Goal: Transaction & Acquisition: Purchase product/service

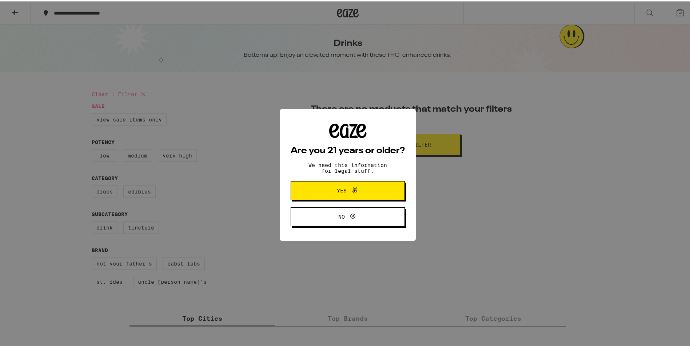
click at [352, 192] on icon at bounding box center [354, 188] width 9 height 9
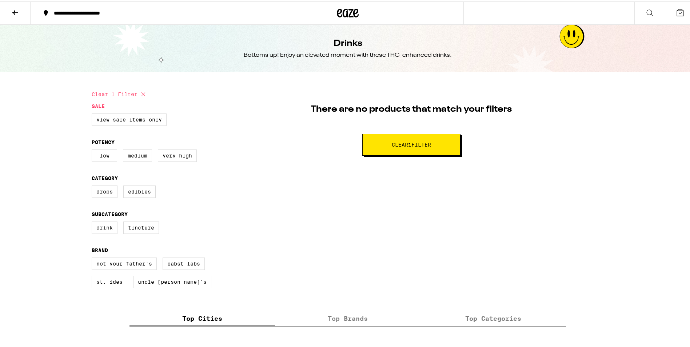
click at [100, 229] on label "Drink" at bounding box center [105, 226] width 26 height 12
click at [93, 221] on input "Drink" at bounding box center [93, 221] width 0 height 0
checkbox input "true"
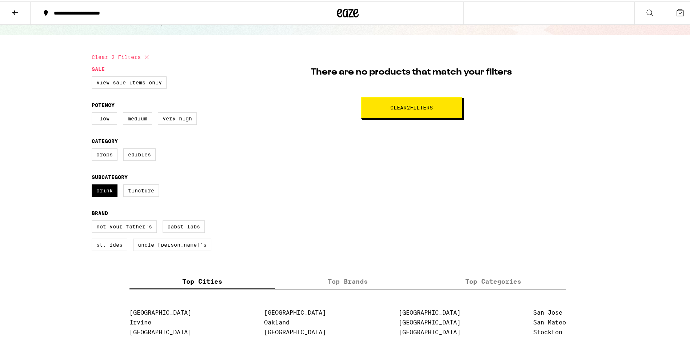
scroll to position [145, 0]
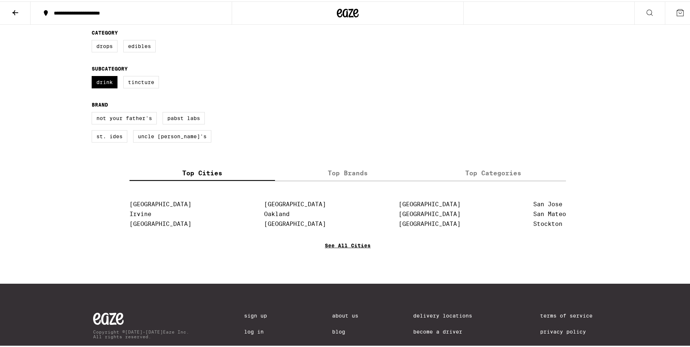
click at [357, 254] on link "See All Cities" at bounding box center [348, 254] width 46 height 27
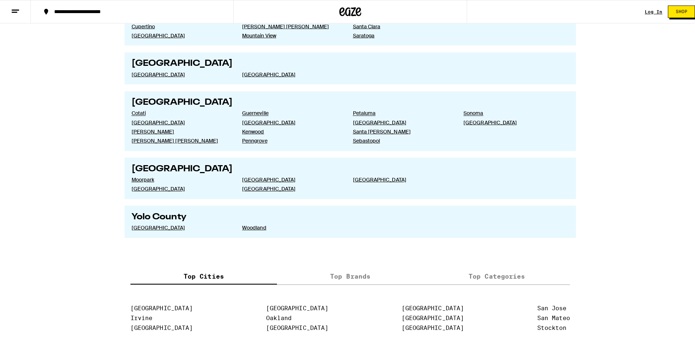
scroll to position [1200, 0]
